Goal: Transaction & Acquisition: Purchase product/service

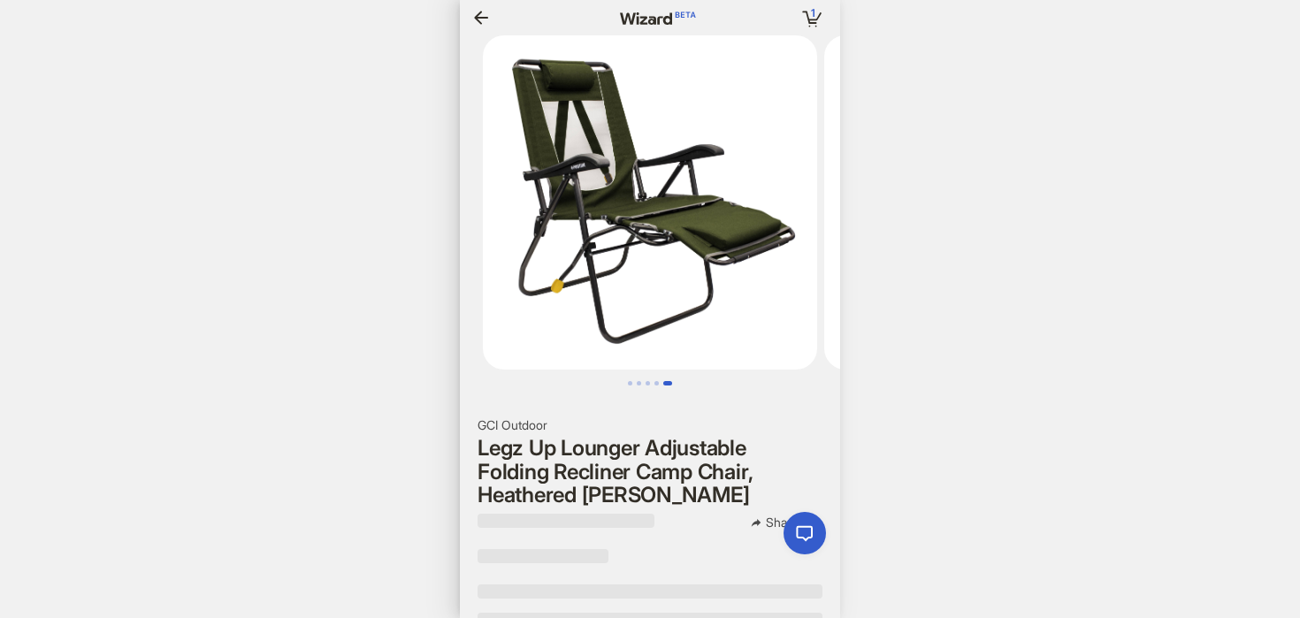
scroll to position [0, 1312]
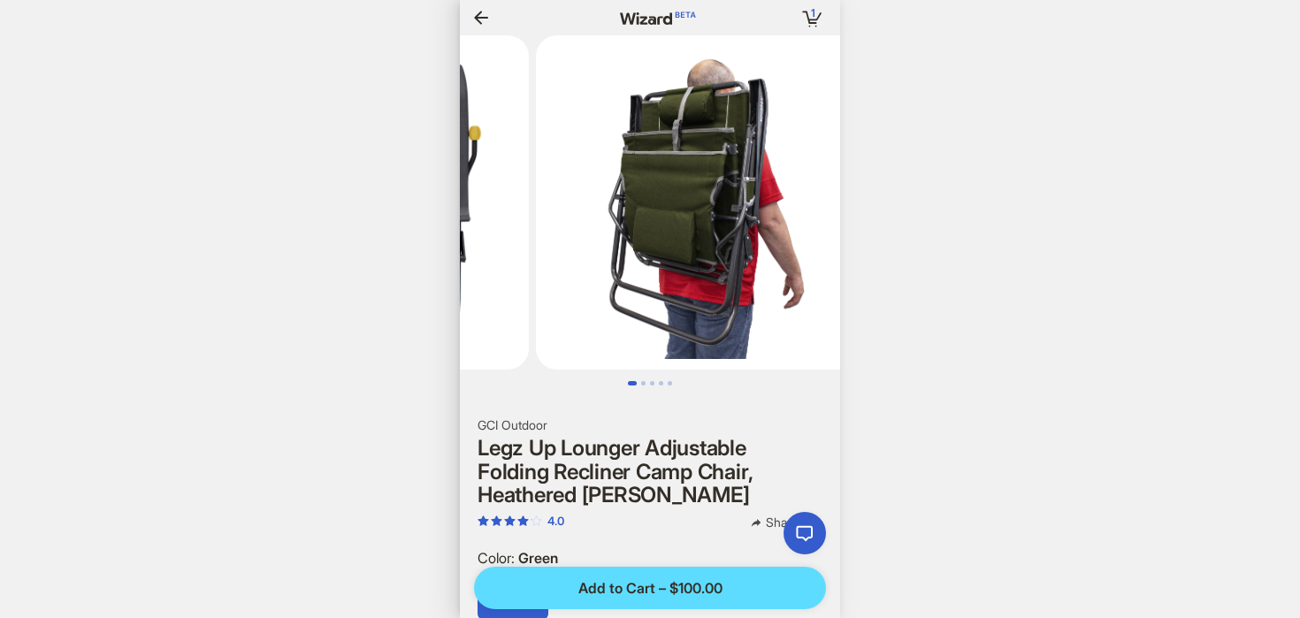
scroll to position [0, 2205]
click at [863, 232] on div "1 1 item in your cart Hi, [PERSON_NAME]! I’m your superpowered shopping agent W…" at bounding box center [650, 309] width 1300 height 618
click at [485, 17] on icon "button" at bounding box center [481, 17] width 14 height 13
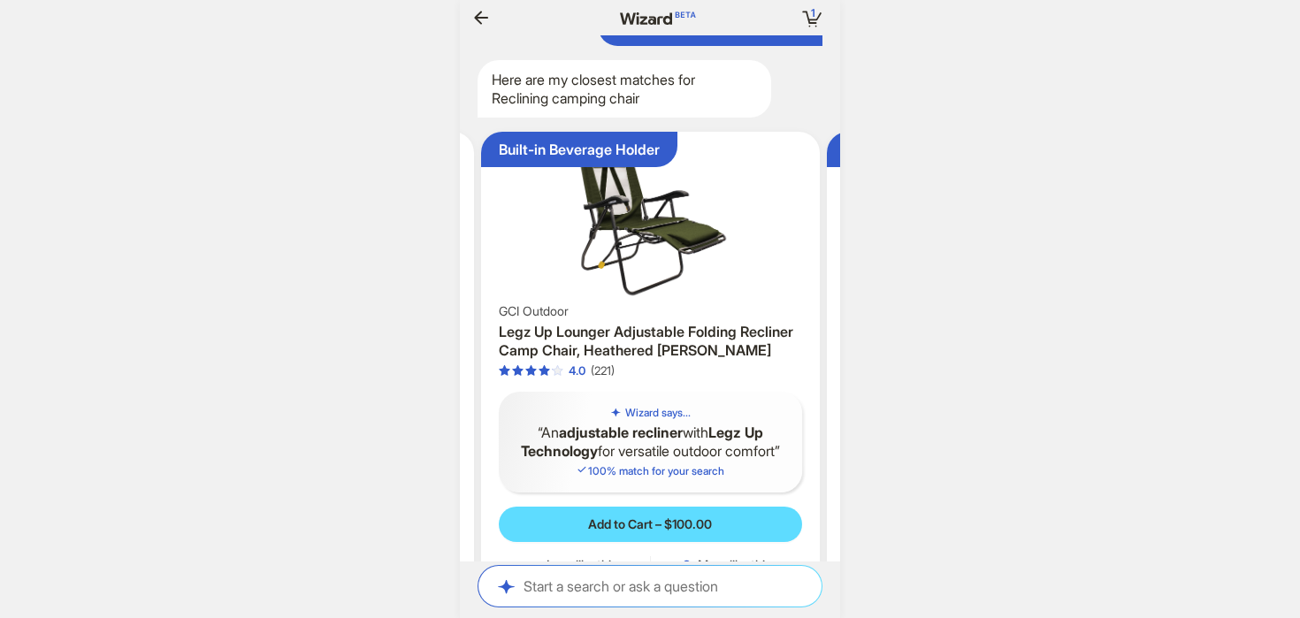
scroll to position [4594, 0]
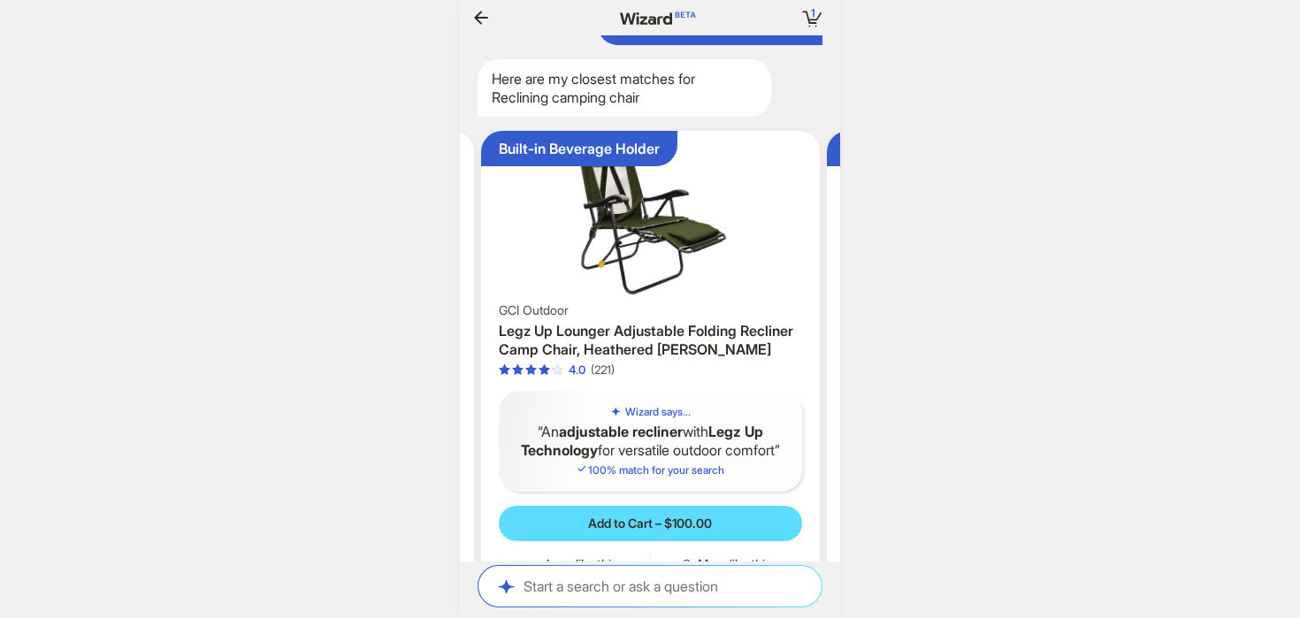
click at [888, 274] on div "1 1 item in your cart Hi, [PERSON_NAME]! I’m your superpowered shopping agent W…" at bounding box center [650, 309] width 1300 height 618
